Goal: Task Accomplishment & Management: Manage account settings

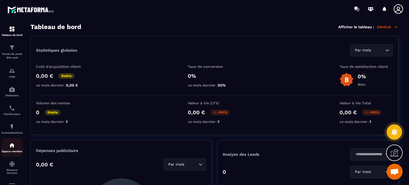
click at [13, 146] on img at bounding box center [12, 145] width 6 height 6
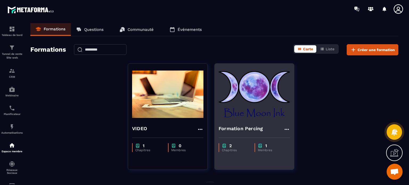
click at [241, 121] on div "Formation Percing" at bounding box center [254, 127] width 79 height 13
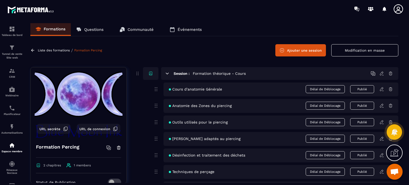
click at [383, 89] on icon at bounding box center [381, 88] width 3 height 3
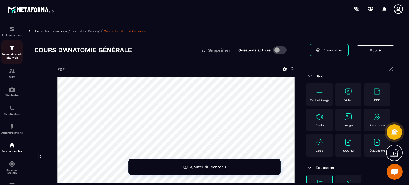
click at [12, 47] on img at bounding box center [12, 47] width 6 height 6
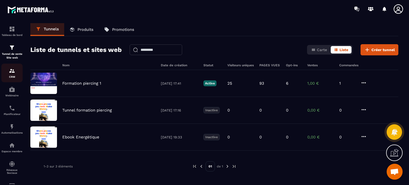
click at [13, 76] on p "CRM" at bounding box center [11, 76] width 21 height 3
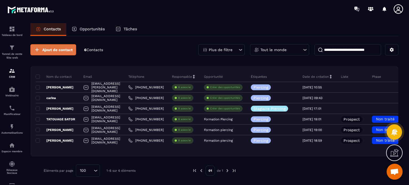
click at [53, 53] on button "Ajout de contact" at bounding box center [53, 49] width 46 height 11
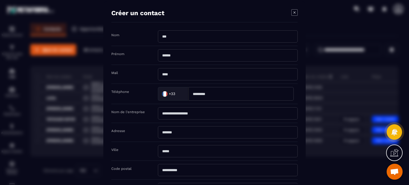
click at [207, 97] on input "Modal window" at bounding box center [241, 94] width 105 height 14
click at [176, 74] on input "Modal window" at bounding box center [228, 74] width 140 height 12
type input "**********"
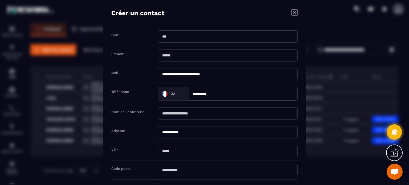
type input "****"
type input "*****"
click at [147, 145] on div "Ville ****" at bounding box center [204, 151] width 186 height 19
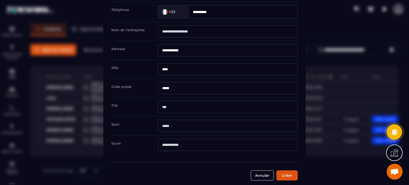
scroll to position [85, 0]
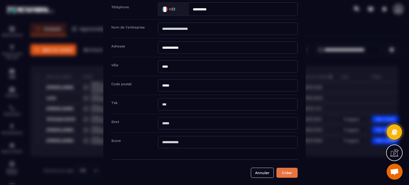
click at [287, 171] on button "Créer" at bounding box center [287, 173] width 21 height 10
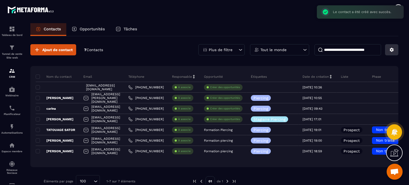
click at [391, 50] on icon at bounding box center [391, 49] width 5 height 5
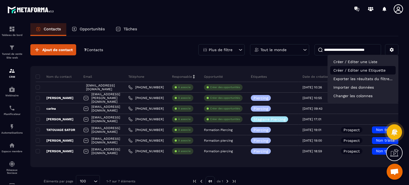
click at [372, 70] on p "Créer / Editer une Etiquette" at bounding box center [363, 70] width 66 height 9
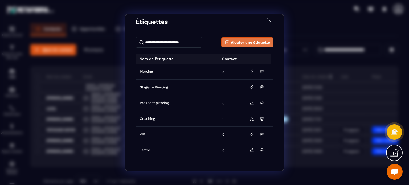
click at [240, 42] on span "Ajouter une étiquette" at bounding box center [250, 42] width 39 height 5
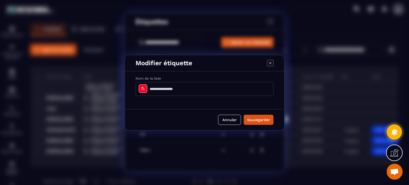
click at [180, 88] on input "Modal window" at bounding box center [205, 89] width 138 height 14
type input "**********"
click at [244, 115] on button "Sauvegarder" at bounding box center [259, 120] width 30 height 10
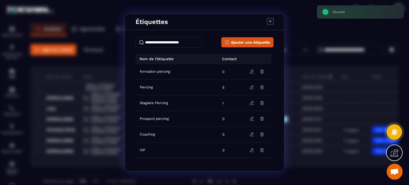
click at [271, 22] on icon "Modal window" at bounding box center [270, 21] width 2 height 2
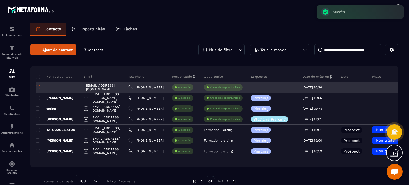
click at [37, 89] on span at bounding box center [38, 87] width 4 height 4
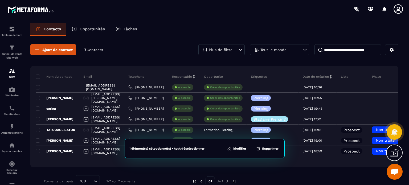
click at [237, 152] on div "1 élément(s) sélectionné(s) • tout désélectionner Modifier Supprimer" at bounding box center [205, 149] width 160 height 20
click at [238, 149] on button "Modifier" at bounding box center [237, 148] width 22 height 5
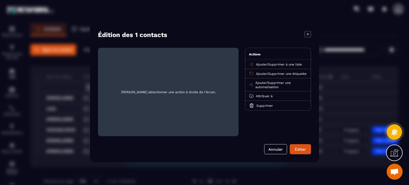
click at [259, 71] on p "Ajouter / Supprimer une étiquette" at bounding box center [281, 73] width 51 height 4
click at [259, 73] on span "Ajouter" at bounding box center [261, 74] width 11 height 4
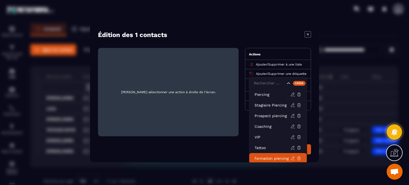
click at [260, 157] on p "formation piercing" at bounding box center [273, 158] width 36 height 5
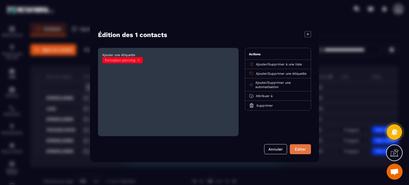
click at [298, 149] on button "Éditer" at bounding box center [300, 149] width 21 height 10
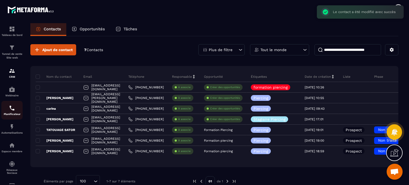
click at [8, 118] on link "Planificateur" at bounding box center [11, 110] width 21 height 19
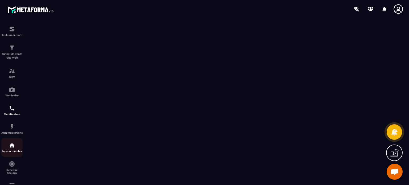
click at [11, 147] on img at bounding box center [12, 145] width 6 height 6
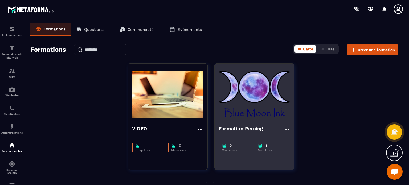
click at [254, 128] on h4 "Formation Percing" at bounding box center [241, 128] width 44 height 7
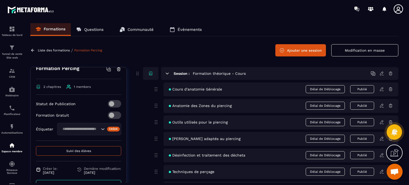
scroll to position [80, 0]
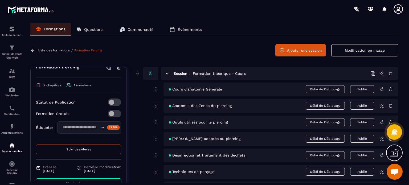
click at [81, 124] on div "Search for option" at bounding box center [89, 127] width 64 height 12
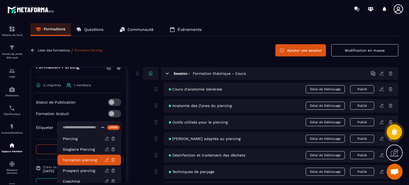
click at [75, 162] on p "formation piercing" at bounding box center [84, 159] width 42 height 5
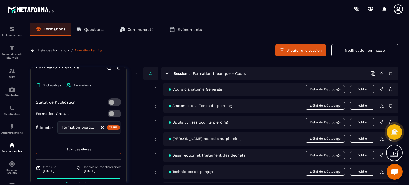
click at [108, 112] on span at bounding box center [114, 113] width 13 height 7
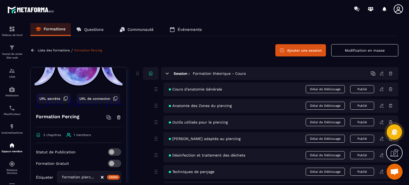
scroll to position [27, 0]
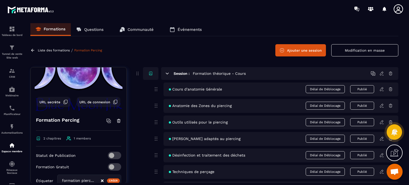
click at [92, 100] on span "URL de connexion" at bounding box center [94, 102] width 31 height 4
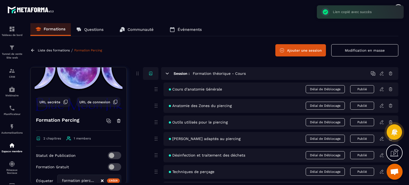
click at [398, 5] on icon at bounding box center [398, 8] width 9 height 9
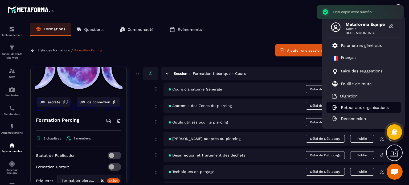
click at [347, 106] on p "Retour aux organisations" at bounding box center [365, 107] width 48 height 5
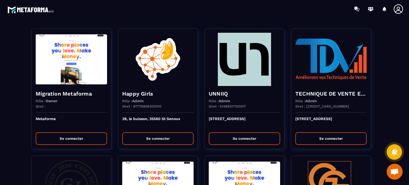
scroll to position [1639, 0]
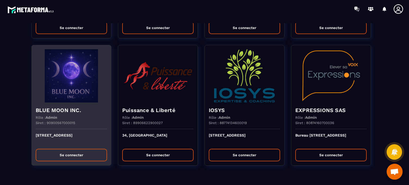
click at [72, 87] on img at bounding box center [71, 75] width 71 height 53
